Goal: Information Seeking & Learning: Stay updated

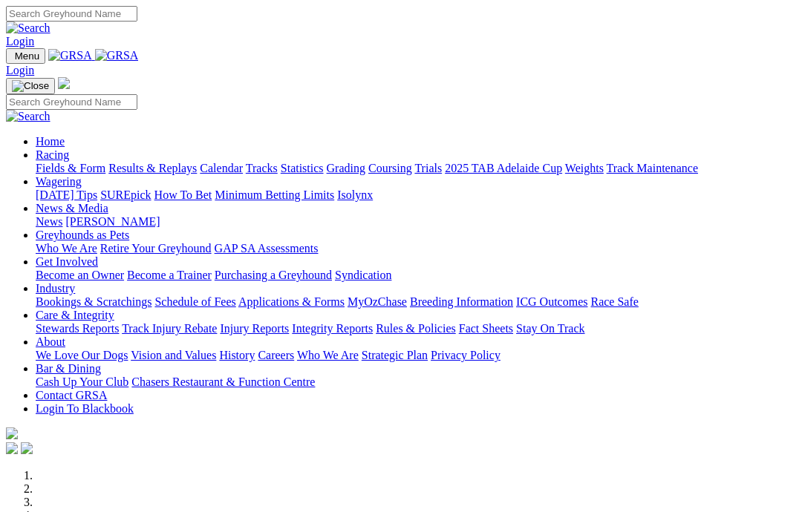
scroll to position [1027, 0]
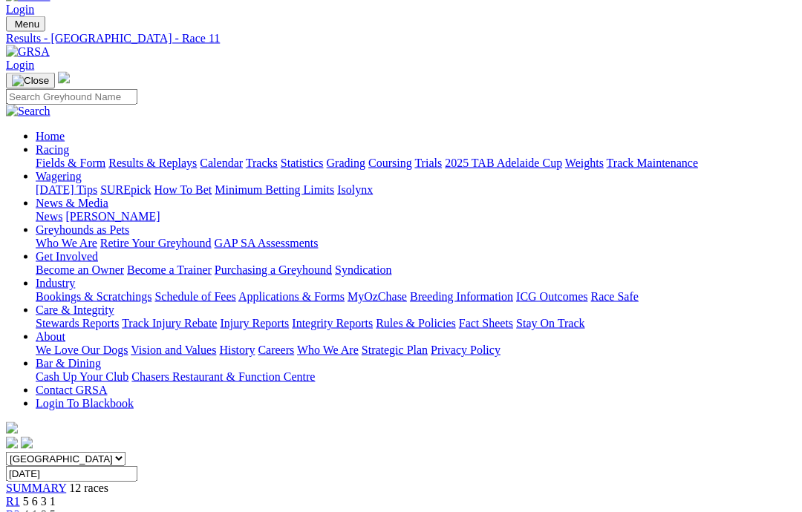
scroll to position [41, 0]
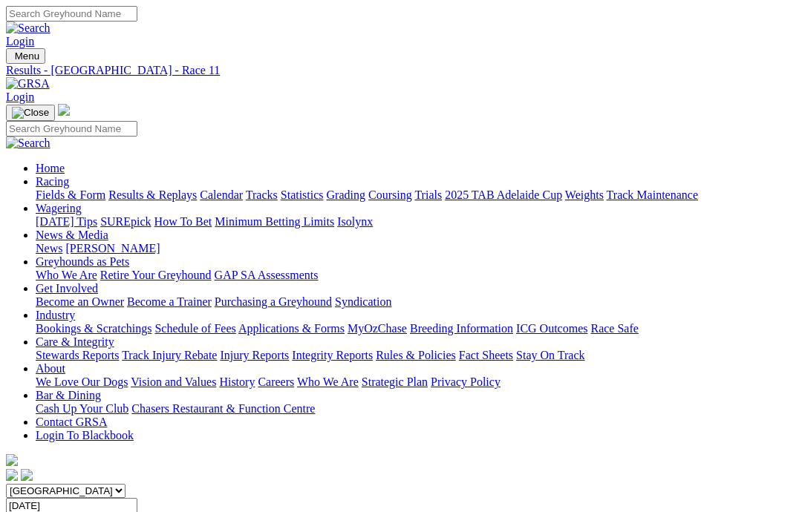
scroll to position [0, 14]
click at [114, 336] on link "Care & Integrity" at bounding box center [75, 342] width 79 height 13
click at [373, 349] on link "Integrity Reports" at bounding box center [332, 355] width 81 height 13
